Goal: Task Accomplishment & Management: Complete application form

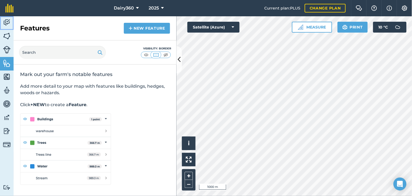
click at [6, 25] on img at bounding box center [7, 22] width 8 height 8
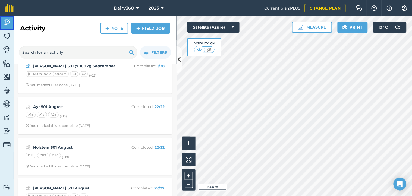
scroll to position [121, 0]
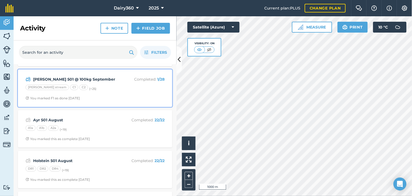
click at [83, 83] on div "[PERSON_NAME] 501 @ 100kg September Completed : 1 / 28 [PERSON_NAME] stream C1 …" at bounding box center [95, 88] width 148 height 31
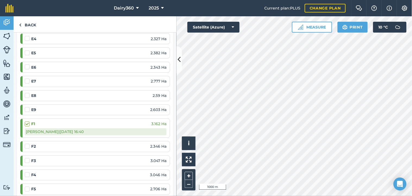
scroll to position [241, 0]
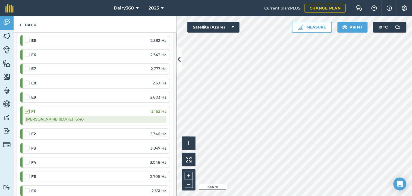
click at [26, 131] on label at bounding box center [28, 131] width 7 height 0
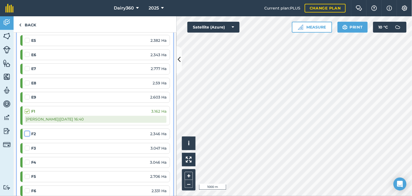
click at [26, 135] on input "checkbox" at bounding box center [27, 133] width 4 height 4
checkbox input "false"
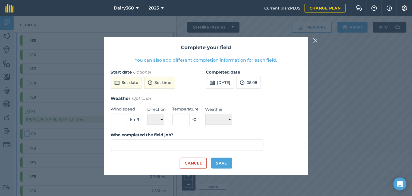
type input "[PERSON_NAME]"
click at [221, 80] on button "[DATE]" at bounding box center [220, 83] width 28 height 12
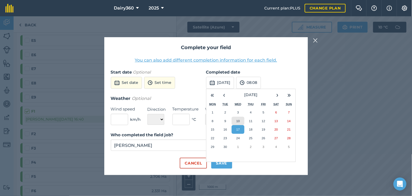
click at [238, 119] on abbr "10" at bounding box center [238, 121] width 4 height 4
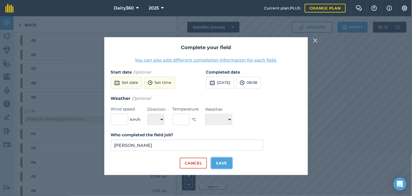
click at [221, 163] on button "Save" at bounding box center [221, 163] width 21 height 11
checkbox input "true"
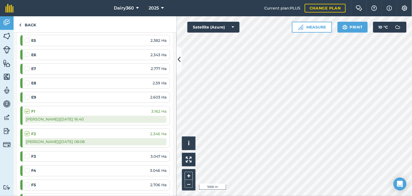
click at [27, 154] on label at bounding box center [28, 154] width 7 height 0
click at [27, 156] on input "checkbox" at bounding box center [27, 156] width 4 height 4
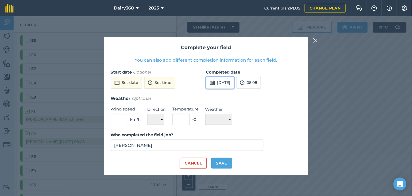
click at [223, 82] on button "[DATE]" at bounding box center [220, 83] width 28 height 12
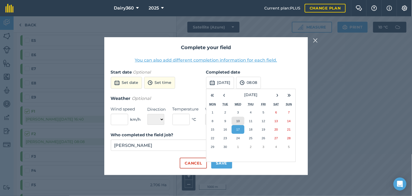
click at [240, 121] on abbr "10" at bounding box center [238, 121] width 4 height 4
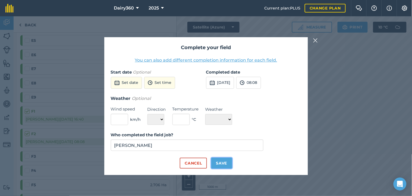
click at [223, 163] on button "Save" at bounding box center [221, 163] width 21 height 11
checkbox input "true"
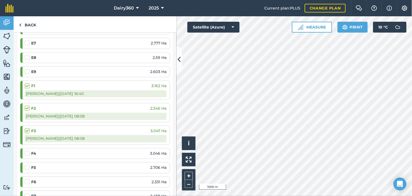
scroll to position [282, 0]
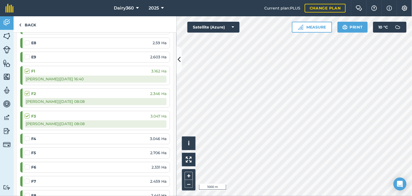
click at [28, 150] on label at bounding box center [28, 150] width 7 height 0
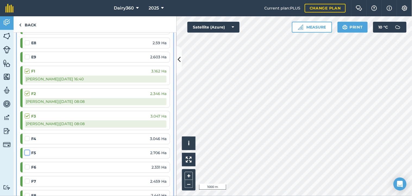
click at [28, 154] on input "checkbox" at bounding box center [27, 152] width 4 height 4
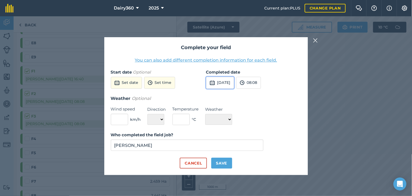
click at [224, 83] on button "[DATE]" at bounding box center [220, 83] width 28 height 12
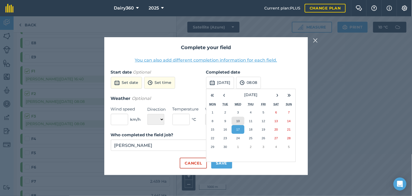
click at [239, 122] on abbr "10" at bounding box center [238, 121] width 4 height 4
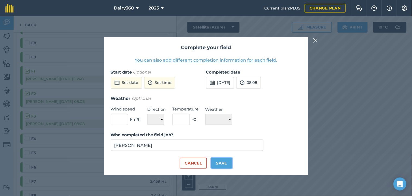
click at [219, 163] on button "Save" at bounding box center [221, 163] width 21 height 11
checkbox input "true"
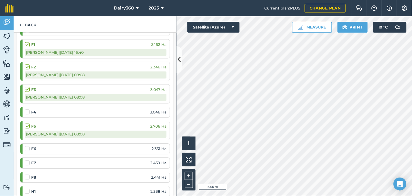
scroll to position [322, 0]
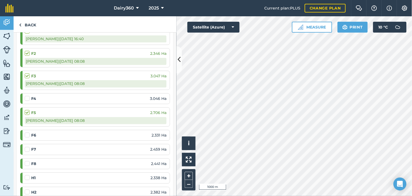
click at [29, 132] on label at bounding box center [28, 132] width 7 height 0
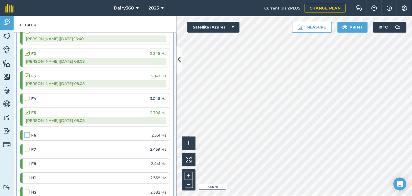
click at [28, 135] on input "checkbox" at bounding box center [27, 134] width 4 height 4
checkbox input "false"
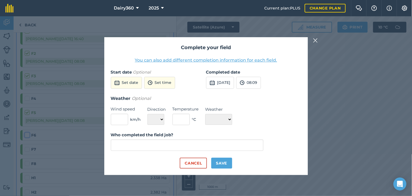
type input "[PERSON_NAME]"
click at [226, 83] on button "[DATE]" at bounding box center [220, 83] width 28 height 12
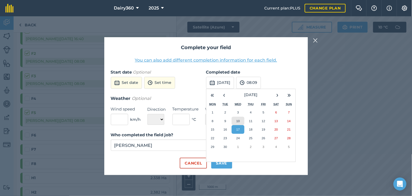
click at [241, 121] on button "10" at bounding box center [238, 121] width 13 height 9
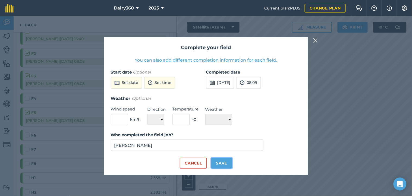
click at [223, 164] on button "Save" at bounding box center [221, 163] width 21 height 11
checkbox input "true"
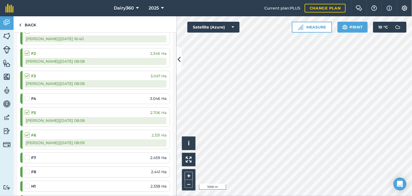
click at [27, 155] on label at bounding box center [28, 155] width 7 height 0
click at [27, 157] on input "checkbox" at bounding box center [27, 157] width 4 height 4
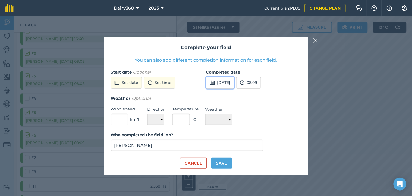
click at [230, 81] on button "[DATE]" at bounding box center [220, 83] width 28 height 12
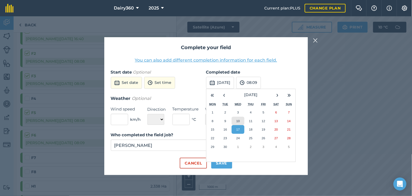
click at [237, 123] on button "10" at bounding box center [238, 121] width 13 height 9
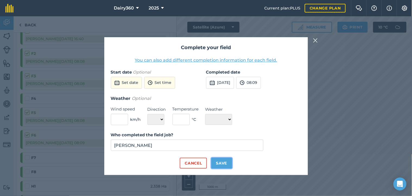
click at [222, 165] on button "Save" at bounding box center [221, 163] width 21 height 11
checkbox input "true"
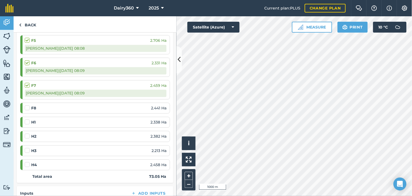
scroll to position [402, 0]
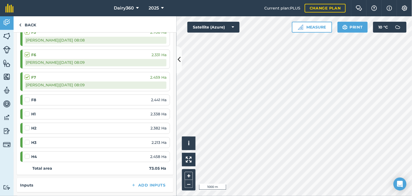
click at [26, 97] on label at bounding box center [28, 97] width 7 height 0
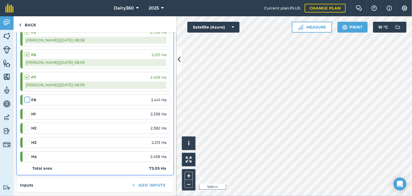
click at [26, 99] on input "checkbox" at bounding box center [27, 99] width 4 height 4
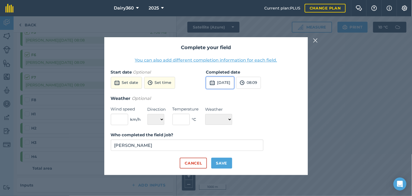
click at [221, 81] on button "[DATE]" at bounding box center [220, 83] width 28 height 12
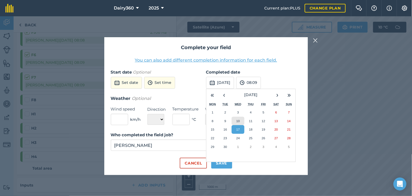
click at [241, 121] on button "10" at bounding box center [238, 121] width 13 height 9
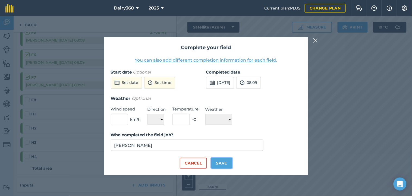
click at [223, 164] on button "Save" at bounding box center [221, 163] width 21 height 11
checkbox input "true"
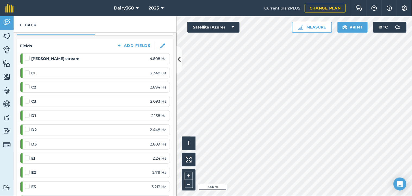
scroll to position [80, 0]
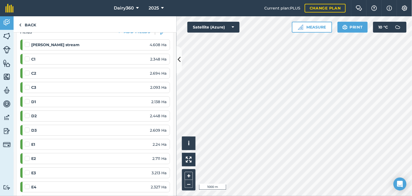
click at [28, 142] on label at bounding box center [28, 142] width 7 height 0
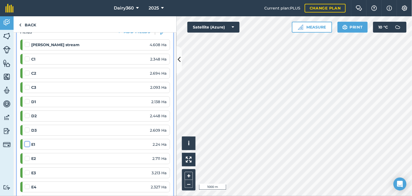
click at [28, 144] on input "checkbox" at bounding box center [27, 144] width 4 height 4
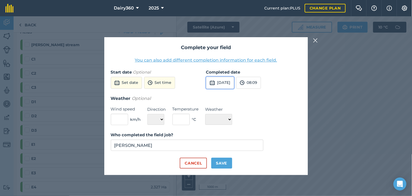
click at [229, 81] on button "[DATE]" at bounding box center [220, 83] width 28 height 12
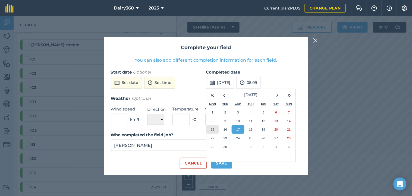
click at [211, 127] on button "15" at bounding box center [213, 129] width 13 height 9
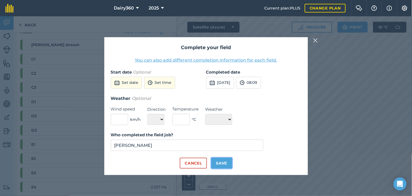
click at [221, 164] on button "Save" at bounding box center [221, 163] width 21 height 11
checkbox input "true"
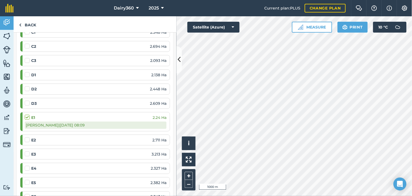
scroll to position [121, 0]
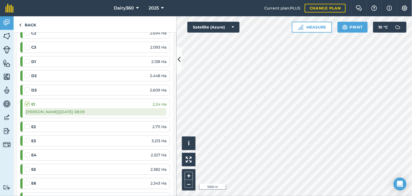
click at [27, 124] on label at bounding box center [28, 124] width 7 height 0
click at [27, 127] on input "checkbox" at bounding box center [27, 126] width 4 height 4
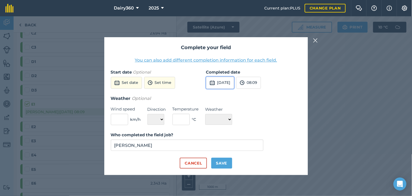
click at [234, 83] on button "[DATE]" at bounding box center [220, 83] width 28 height 12
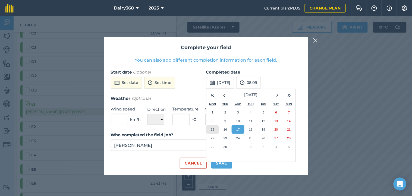
click at [212, 129] on abbr "15" at bounding box center [213, 130] width 4 height 4
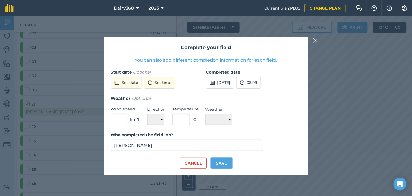
click at [219, 164] on button "Save" at bounding box center [221, 163] width 21 height 11
checkbox input "true"
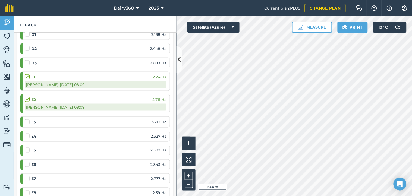
scroll to position [161, 0]
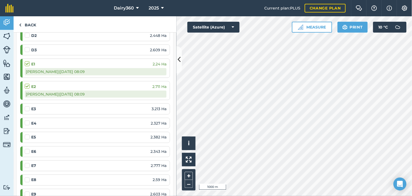
click at [27, 106] on label at bounding box center [28, 106] width 7 height 0
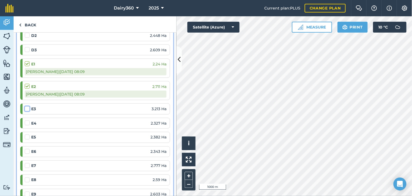
click at [27, 109] on input "checkbox" at bounding box center [27, 108] width 4 height 4
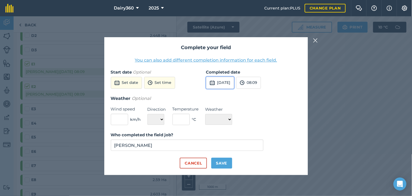
click at [223, 85] on button "[DATE]" at bounding box center [220, 83] width 28 height 12
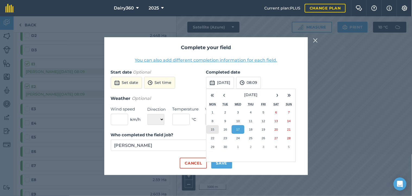
click at [214, 130] on abbr "15" at bounding box center [213, 130] width 4 height 4
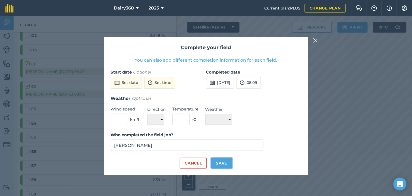
click at [223, 161] on button "Save" at bounding box center [221, 163] width 21 height 11
checkbox input "true"
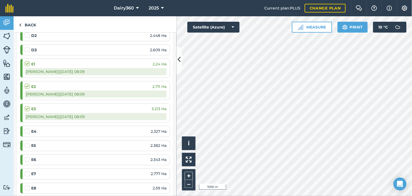
click at [29, 129] on label at bounding box center [28, 129] width 7 height 0
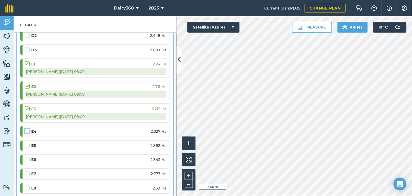
click at [28, 132] on input "checkbox" at bounding box center [27, 131] width 4 height 4
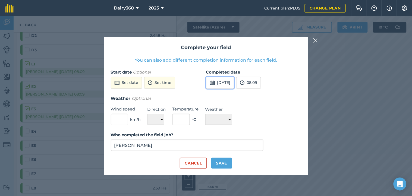
click at [227, 83] on button "[DATE]" at bounding box center [220, 83] width 28 height 12
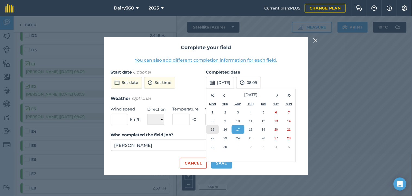
drag, startPoint x: 214, startPoint y: 127, endPoint x: 213, endPoint y: 139, distance: 11.7
click at [213, 128] on button "15" at bounding box center [213, 129] width 13 height 9
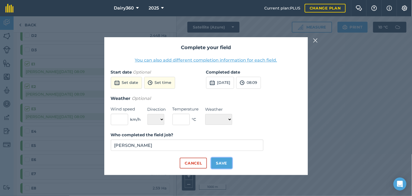
click at [219, 161] on button "Save" at bounding box center [221, 163] width 21 height 11
checkbox input "true"
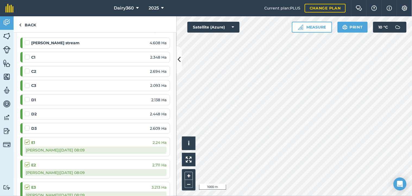
scroll to position [80, 0]
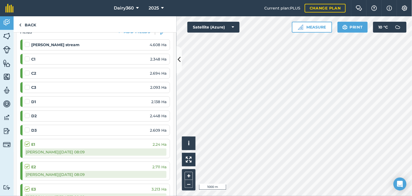
click at [25, 99] on label at bounding box center [28, 99] width 7 height 0
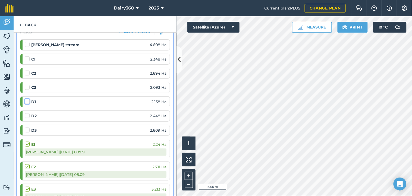
click at [25, 101] on input "checkbox" at bounding box center [27, 101] width 4 height 4
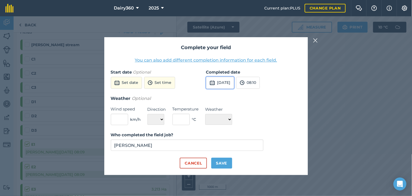
click at [227, 82] on button "[DATE]" at bounding box center [220, 83] width 28 height 12
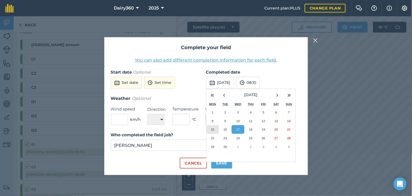
click at [216, 128] on button "15" at bounding box center [213, 129] width 13 height 9
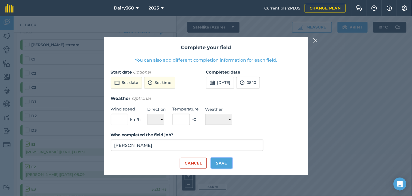
click at [221, 163] on button "Save" at bounding box center [221, 163] width 21 height 11
checkbox input "true"
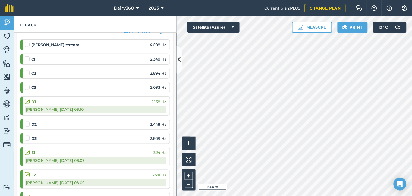
click at [26, 121] on label at bounding box center [28, 121] width 7 height 0
click at [26, 125] on input "checkbox" at bounding box center [27, 123] width 4 height 4
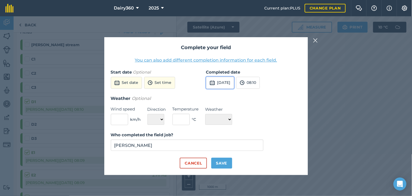
click at [229, 85] on button "[DATE]" at bounding box center [220, 83] width 28 height 12
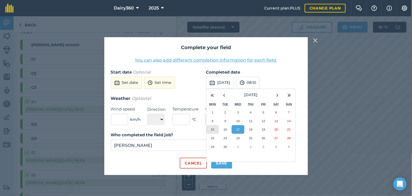
click at [212, 129] on abbr "15" at bounding box center [213, 130] width 4 height 4
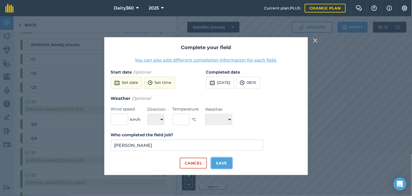
click at [221, 160] on button "Save" at bounding box center [221, 163] width 21 height 11
checkbox input "true"
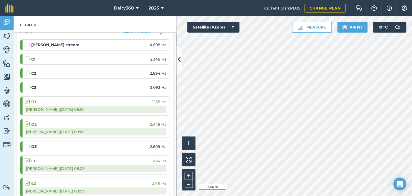
click at [28, 144] on label at bounding box center [28, 144] width 7 height 0
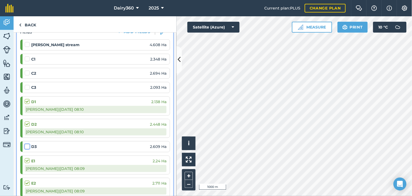
click at [28, 147] on input "checkbox" at bounding box center [27, 146] width 4 height 4
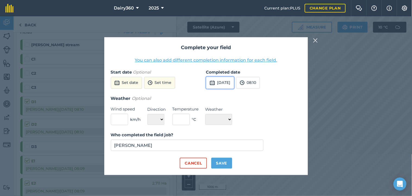
click at [223, 86] on button "[DATE]" at bounding box center [220, 83] width 28 height 12
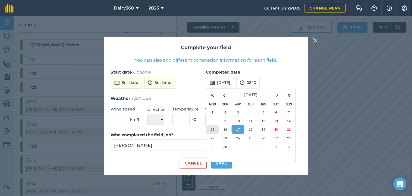
drag, startPoint x: 211, startPoint y: 128, endPoint x: 213, endPoint y: 132, distance: 4.5
click at [211, 129] on abbr "15" at bounding box center [213, 130] width 4 height 4
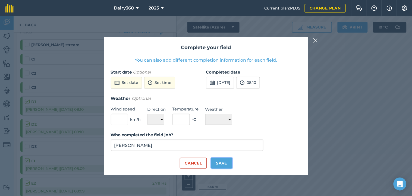
click at [227, 166] on button "Save" at bounding box center [221, 163] width 21 height 11
checkbox input "true"
